Goal: Transaction & Acquisition: Purchase product/service

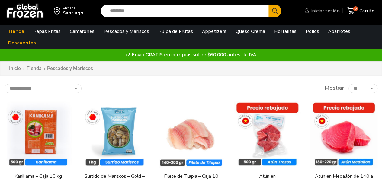
click at [328, 12] on span "Iniciar sesión" at bounding box center [324, 11] width 31 height 6
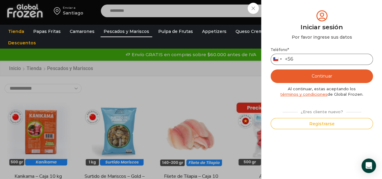
click at [309, 63] on input "Teléfono *" at bounding box center [322, 59] width 102 height 11
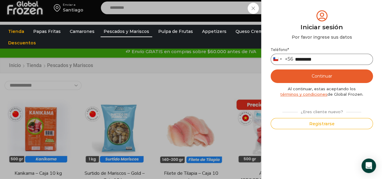
scroll to position [3, 0]
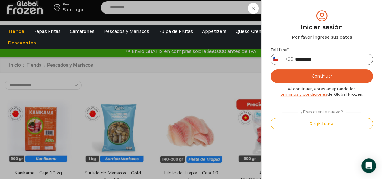
type input "*********"
click at [302, 70] on button "Continuar" at bounding box center [322, 76] width 102 height 14
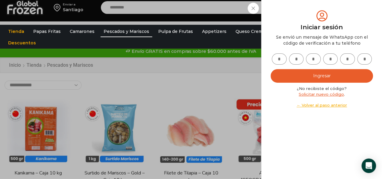
click at [283, 62] on input "text" at bounding box center [279, 58] width 15 height 11
type input "*"
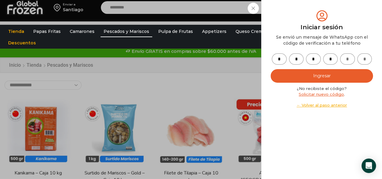
type input "*"
click at [292, 71] on button "Ingresar" at bounding box center [322, 76] width 102 height 14
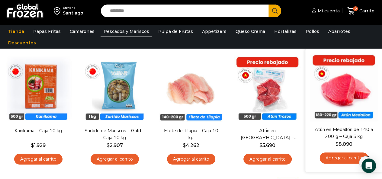
scroll to position [49, 0]
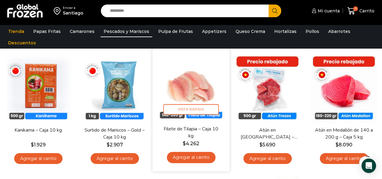
click at [197, 156] on link "Agregar al carrito" at bounding box center [191, 157] width 49 height 11
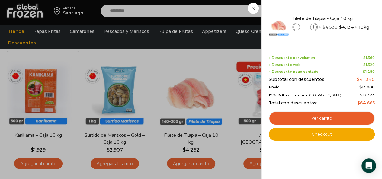
scroll to position [45, 0]
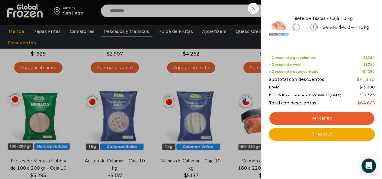
click at [346, 18] on div "1 Carrito 1 1 Shopping Cart *" at bounding box center [361, 11] width 30 height 14
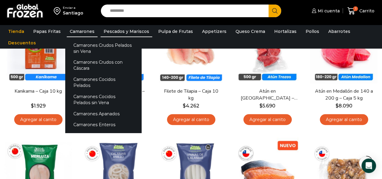
scroll to position [88, 0]
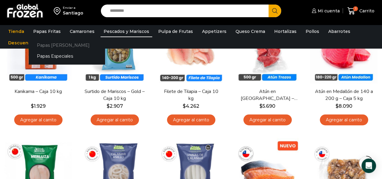
click at [51, 45] on link "Papas [PERSON_NAME]" at bounding box center [67, 45] width 76 height 11
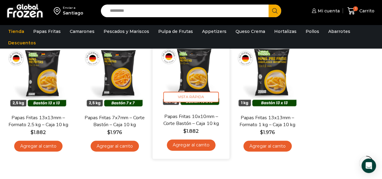
scroll to position [63, 0]
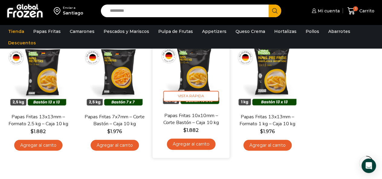
click at [186, 147] on link "Agregar al carrito" at bounding box center [191, 144] width 49 height 11
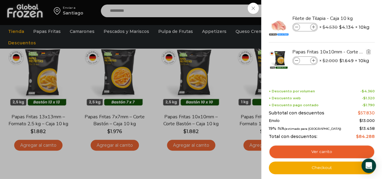
click at [312, 61] on icon at bounding box center [313, 60] width 3 height 3
type input "*"
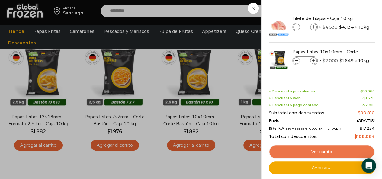
click at [334, 150] on link "Ver carrito" at bounding box center [322, 152] width 106 height 14
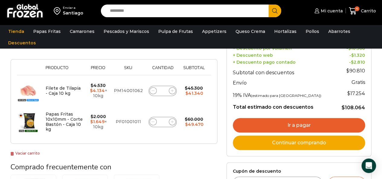
scroll to position [98, 0]
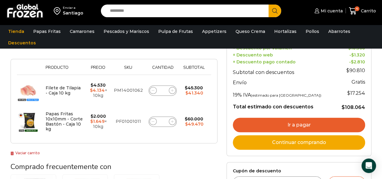
click at [278, 120] on link "Ir a pagar" at bounding box center [299, 125] width 132 height 15
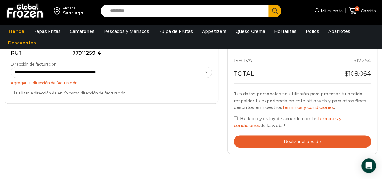
scroll to position [201, 0]
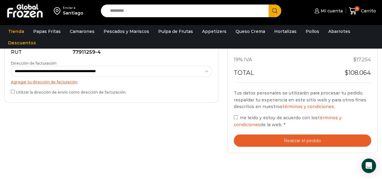
click at [251, 141] on button "Realizar el pedido" at bounding box center [302, 140] width 137 height 12
